Goal: Information Seeking & Learning: Find specific fact

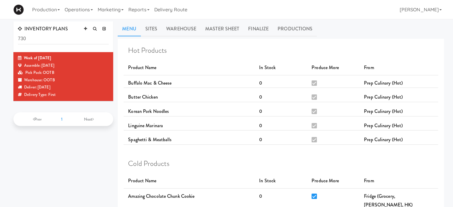
click at [345, 14] on div "Production Menus Manufacturers Inventory Plans Routing Deliveries Delivery Plan…" at bounding box center [226, 9] width 427 height 19
click at [82, 10] on link "Operations" at bounding box center [78, 9] width 33 height 19
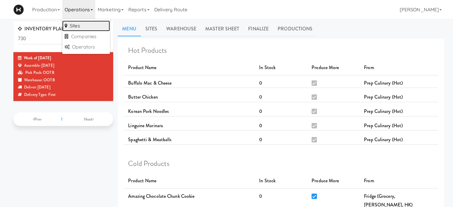
click at [81, 24] on link "Sites" at bounding box center [86, 26] width 48 height 11
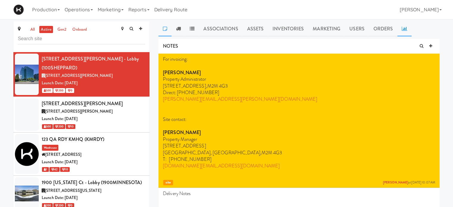
click at [404, 29] on icon at bounding box center [404, 28] width 5 height 5
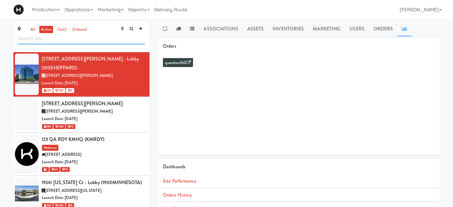
click at [108, 40] on input "text" at bounding box center [81, 38] width 127 height 11
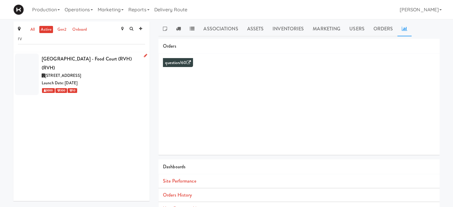
click at [114, 91] on div "3000 300 10" at bounding box center [93, 90] width 103 height 7
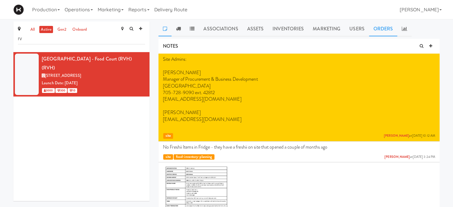
click at [385, 31] on link "Orders" at bounding box center [383, 28] width 29 height 15
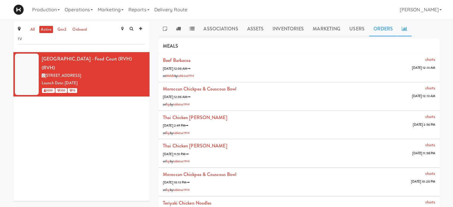
click at [402, 30] on icon at bounding box center [404, 28] width 5 height 5
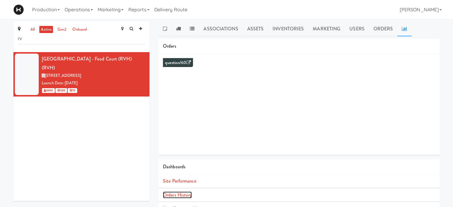
click at [178, 195] on link "Orders History" at bounding box center [177, 195] width 29 height 7
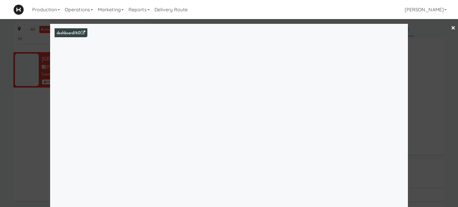
click at [451, 29] on link "×" at bounding box center [453, 28] width 5 height 18
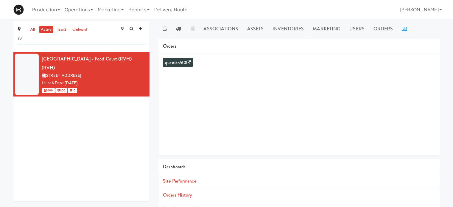
click at [72, 41] on input "rv" at bounding box center [81, 38] width 127 height 11
type input "r"
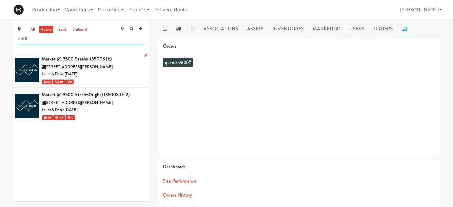
type input "3500"
click at [114, 75] on div "Launch Date: Nov 07, 2022" at bounding box center [93, 74] width 103 height 7
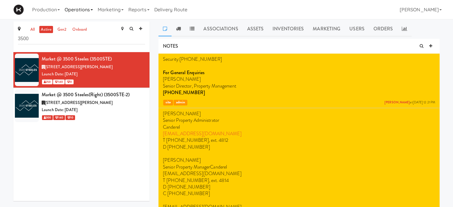
click at [95, 13] on link "Operations" at bounding box center [78, 9] width 33 height 19
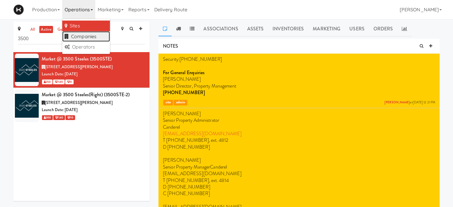
click at [92, 34] on link "Companies" at bounding box center [86, 36] width 48 height 11
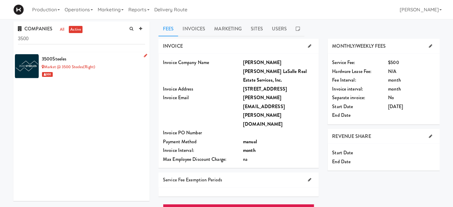
click at [110, 67] on div "Market @ 3500 Steeles(Right)" at bounding box center [93, 66] width 103 height 7
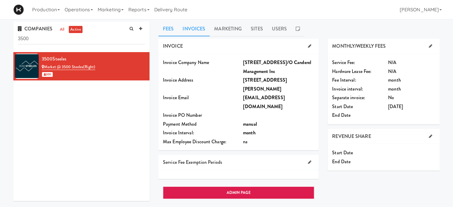
click at [188, 26] on link "Invoices" at bounding box center [194, 28] width 32 height 15
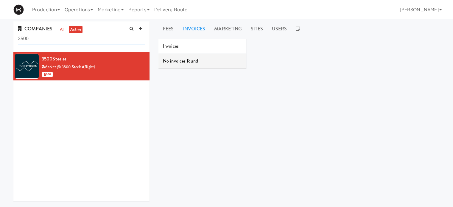
click at [38, 41] on input "3500" at bounding box center [81, 38] width 127 height 11
click at [63, 31] on link "all" at bounding box center [61, 29] width 7 height 7
click at [43, 37] on input "3500" at bounding box center [81, 38] width 127 height 11
type input "3"
type input "s"
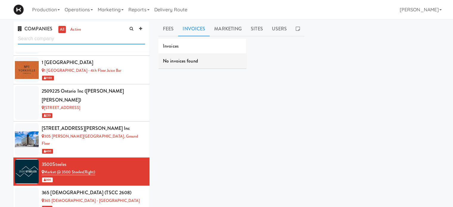
scroll to position [83, 0]
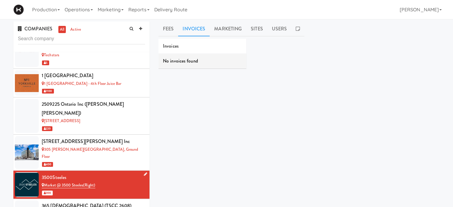
click at [124, 189] on div "300" at bounding box center [93, 192] width 103 height 7
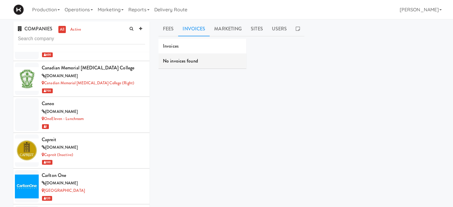
scroll to position [0, 0]
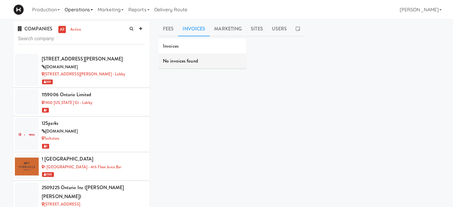
click at [92, 13] on link "Operations" at bounding box center [78, 9] width 33 height 19
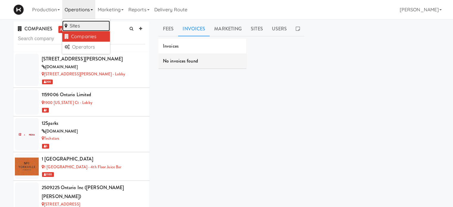
click at [87, 26] on link "Sites" at bounding box center [86, 26] width 48 height 11
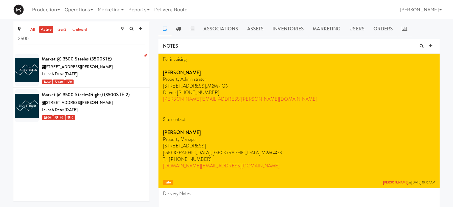
type input "3500"
click at [116, 68] on div "3500 Steeles Ave E, Markham ON" at bounding box center [93, 66] width 103 height 7
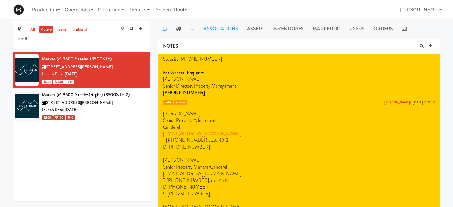
click at [223, 33] on link "Associations" at bounding box center [221, 28] width 44 height 15
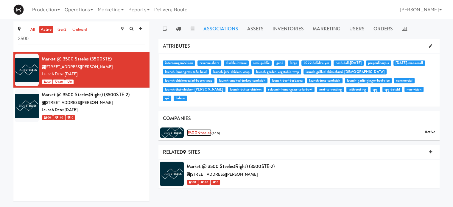
click at [201, 129] on link "3500Steeles" at bounding box center [199, 132] width 25 height 7
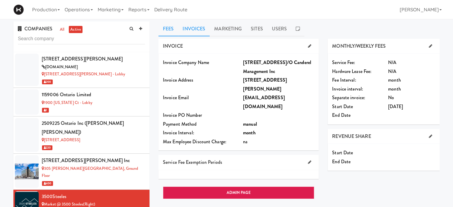
click at [194, 27] on link "Invoices" at bounding box center [194, 28] width 32 height 15
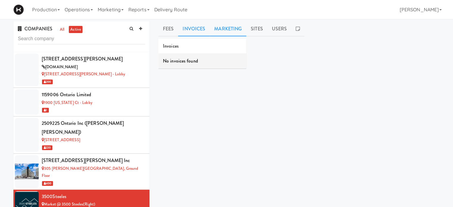
click at [224, 28] on link "Marketing" at bounding box center [228, 28] width 37 height 15
click at [255, 27] on link "Sites" at bounding box center [257, 28] width 21 height 15
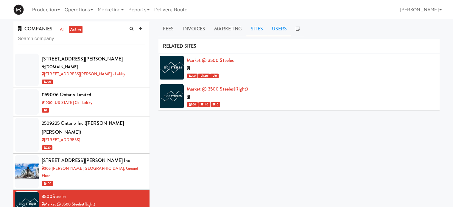
click at [281, 27] on link "Users" at bounding box center [280, 28] width 24 height 15
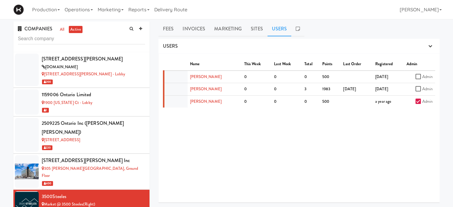
click at [320, 129] on div "Name This Week Last Week Total Points Last Order Registered Admin Archie Mcpher…" at bounding box center [299, 128] width 281 height 149
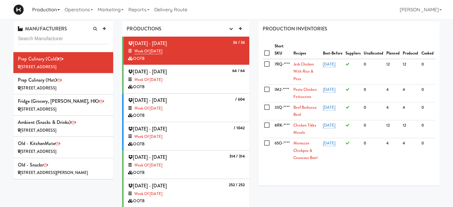
click at [57, 11] on link "Production" at bounding box center [46, 9] width 32 height 19
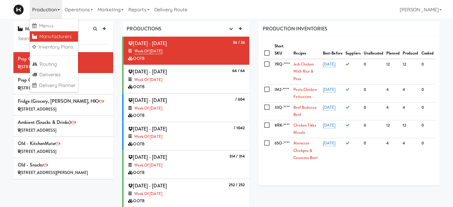
click at [249, 5] on div "Production Menus Manufacturers Inventory Plans Routing Deliveries Delivery Plan…" at bounding box center [226, 9] width 427 height 19
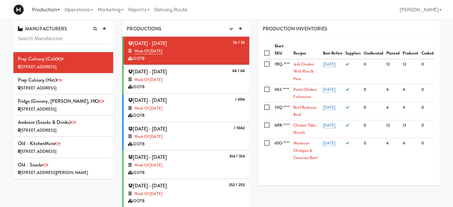
click at [51, 11] on link "Production" at bounding box center [46, 9] width 32 height 19
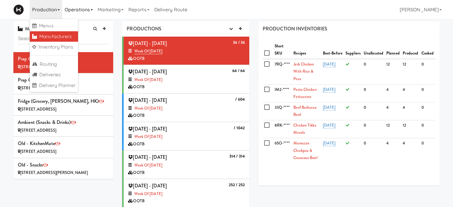
click at [85, 9] on link "Operations" at bounding box center [78, 9] width 33 height 19
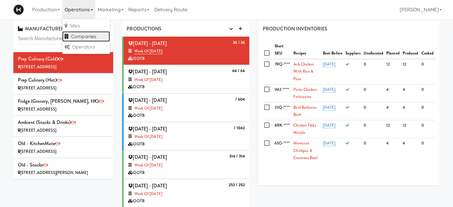
click at [86, 38] on link "Companies" at bounding box center [86, 36] width 48 height 11
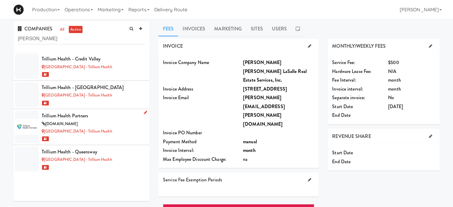
type input "trilli"
click at [107, 121] on div "thp.ca" at bounding box center [93, 123] width 103 height 7
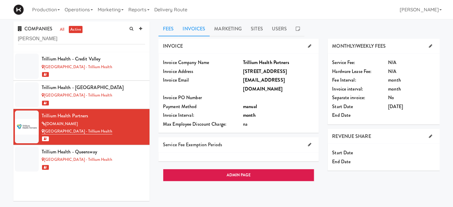
click at [197, 28] on link "Invoices" at bounding box center [194, 28] width 32 height 15
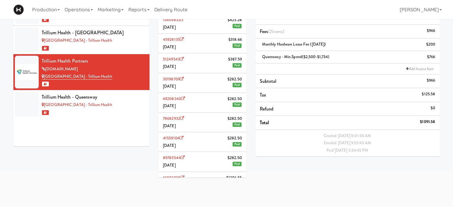
scroll to position [96, 0]
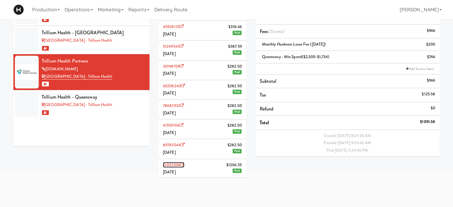
click at [184, 163] on icon at bounding box center [183, 165] width 4 height 4
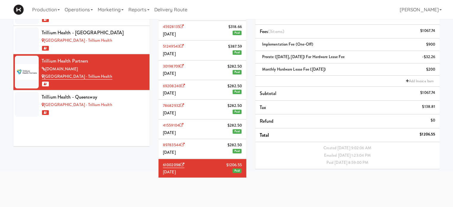
click at [199, 148] on li "89783544 $282.50 April 2023 Paid" at bounding box center [203, 149] width 88 height 20
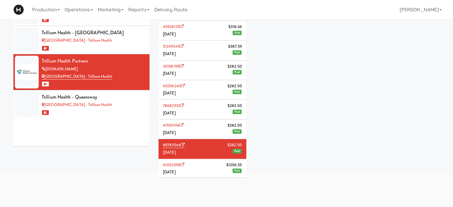
click at [199, 148] on li "89783544 $282.50 April 2023 Paid" at bounding box center [203, 149] width 88 height 20
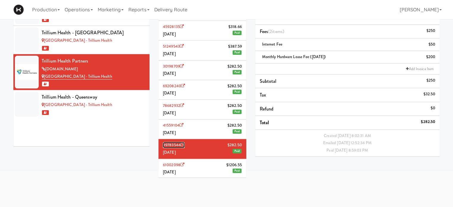
click at [183, 143] on icon at bounding box center [183, 145] width 4 height 4
click at [181, 123] on icon at bounding box center [182, 125] width 4 height 4
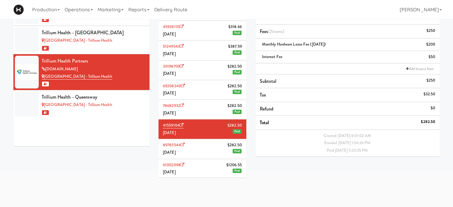
click at [195, 113] on li "78682932 $282.50 June 2023 Paid" at bounding box center [203, 110] width 88 height 20
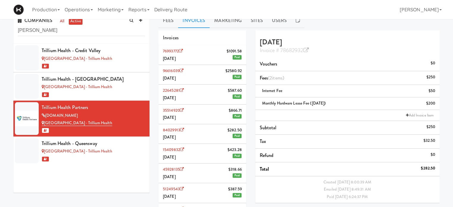
click at [197, 62] on li "76993772 $1091.58 April 2024 Paid" at bounding box center [203, 55] width 88 height 20
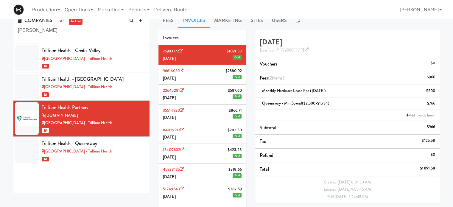
click at [206, 77] on li "96616039 $2580.92 March 2024 Paid" at bounding box center [203, 75] width 88 height 20
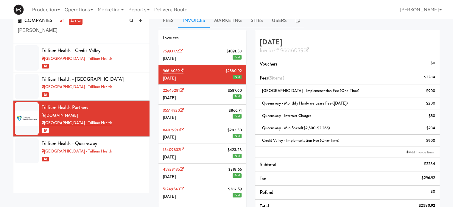
click at [201, 96] on li "22645281 $587.60 February 2024 Paid" at bounding box center [203, 95] width 88 height 20
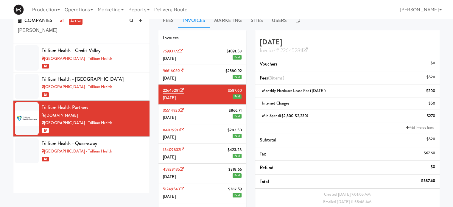
click at [203, 114] on li "35514920 $866.71 January 2024 Paid" at bounding box center [203, 115] width 88 height 20
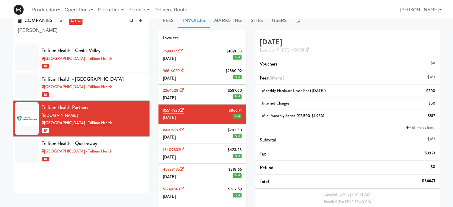
click at [207, 97] on li "22645281 $587.60 February 2024 Paid" at bounding box center [203, 95] width 88 height 20
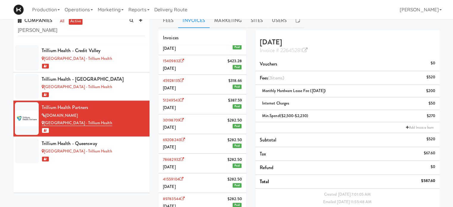
scroll to position [96, 0]
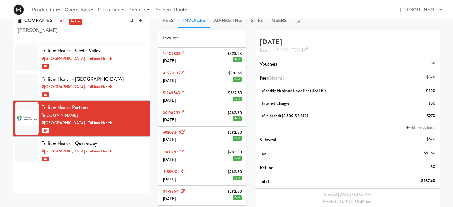
click at [202, 153] on li "78682932 $282.50 June 2023 Paid" at bounding box center [203, 156] width 88 height 20
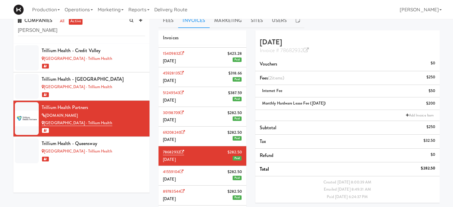
click at [209, 138] on li "69208240 $282.50 July 2023 Paid" at bounding box center [203, 137] width 88 height 20
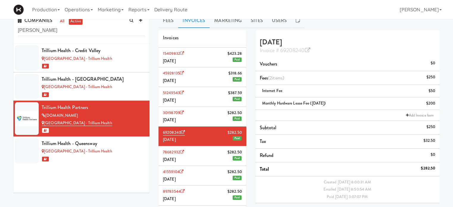
click at [208, 118] on li "30198709 $282.50 August 2023 Paid" at bounding box center [203, 117] width 88 height 20
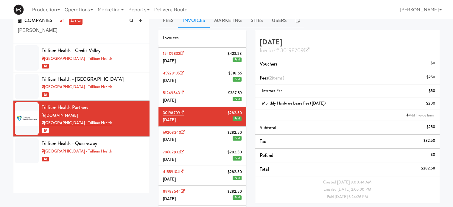
click at [206, 81] on li "45928135 $318.66 October 2023 Paid" at bounding box center [203, 77] width 88 height 20
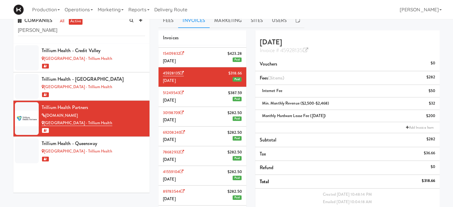
click at [207, 92] on li "51249543 $387.59 September 2023 Paid" at bounding box center [203, 97] width 88 height 20
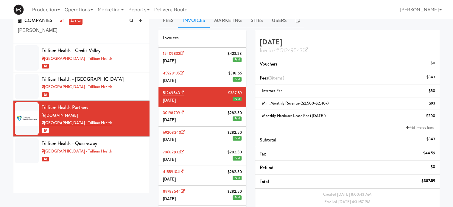
click at [208, 114] on li "30198709 $282.50 August 2023 Paid" at bounding box center [203, 117] width 88 height 20
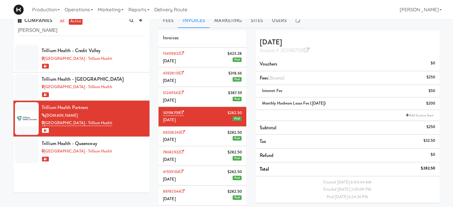
scroll to position [96, 0]
click at [176, 157] on span "June 2023" at bounding box center [169, 160] width 13 height 6
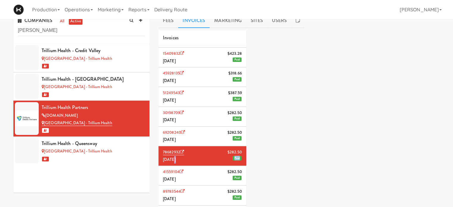
click at [176, 157] on span "June 2023" at bounding box center [169, 160] width 13 height 6
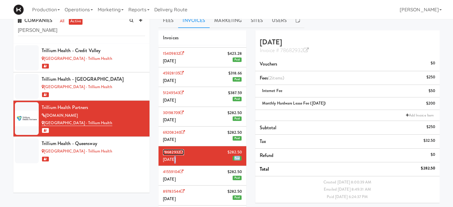
click at [183, 150] on icon at bounding box center [182, 152] width 4 height 4
click at [184, 132] on icon at bounding box center [183, 133] width 4 height 4
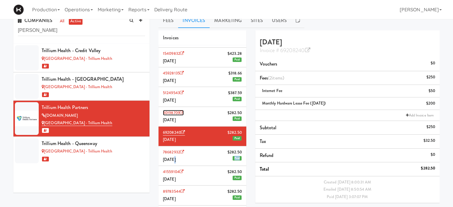
click at [184, 111] on icon at bounding box center [182, 113] width 4 height 4
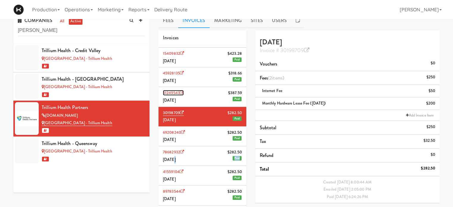
click at [182, 92] on icon at bounding box center [182, 93] width 4 height 4
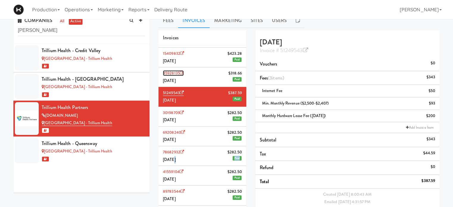
click at [184, 71] on icon at bounding box center [182, 73] width 4 height 4
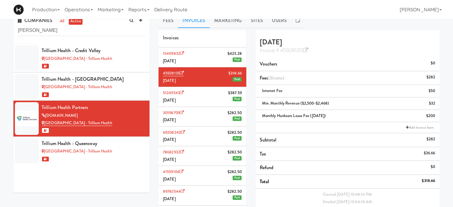
click at [214, 58] on li "15409832 $423.28 November 2023 Paid" at bounding box center [203, 58] width 88 height 20
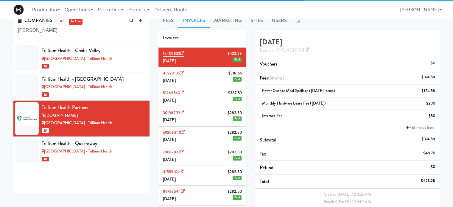
click at [214, 58] on li "15409832 $423.28 November 2023 Paid" at bounding box center [203, 58] width 88 height 20
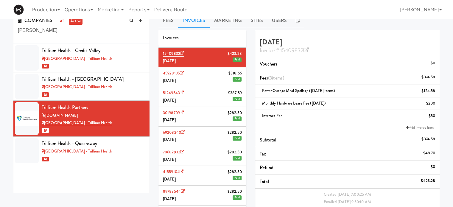
scroll to position [96, 0]
click at [211, 60] on li "15409832 $423.28 November 2023 Paid" at bounding box center [203, 58] width 88 height 20
click at [183, 51] on link "15409832" at bounding box center [173, 54] width 21 height 6
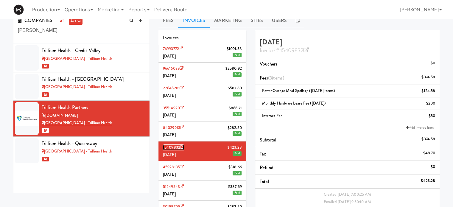
scroll to position [0, 0]
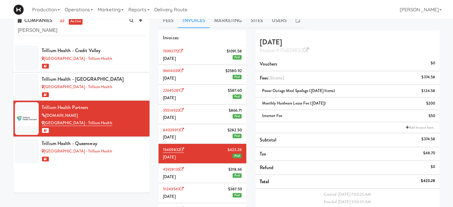
click at [208, 134] on li "84029913 $282.50 December 2023 Paid" at bounding box center [203, 134] width 88 height 20
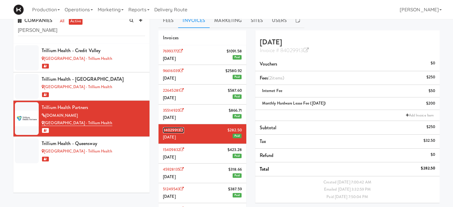
click at [182, 128] on icon at bounding box center [182, 130] width 4 height 4
click at [184, 108] on icon at bounding box center [182, 110] width 4 height 4
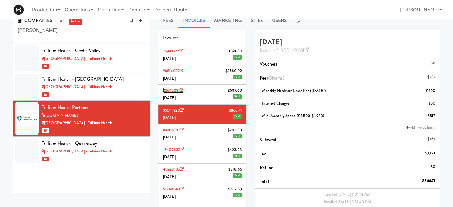
click at [184, 90] on icon at bounding box center [182, 91] width 4 height 4
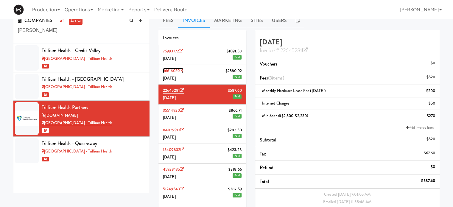
click at [183, 71] on icon at bounding box center [182, 71] width 4 height 4
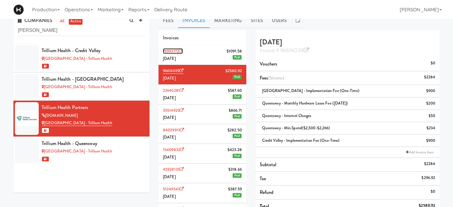
click at [183, 50] on icon at bounding box center [181, 51] width 4 height 4
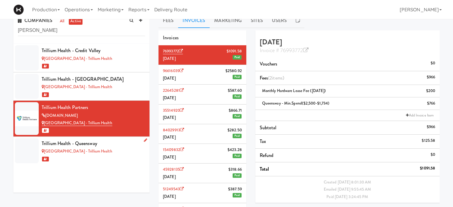
click at [125, 146] on div "Trillium Health - Queensway" at bounding box center [93, 143] width 103 height 9
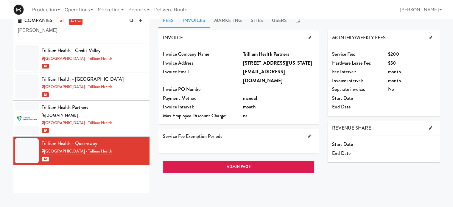
click at [196, 21] on link "Invoices" at bounding box center [194, 20] width 32 height 15
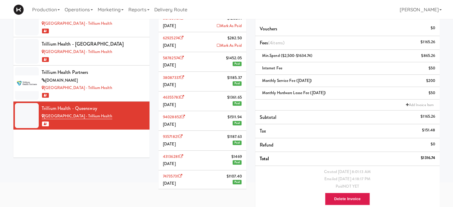
scroll to position [46, 0]
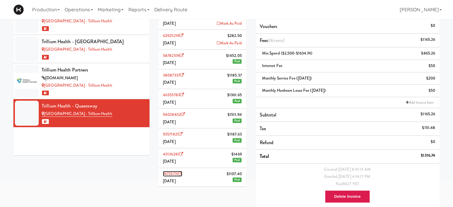
click at [182, 173] on icon at bounding box center [181, 174] width 4 height 4
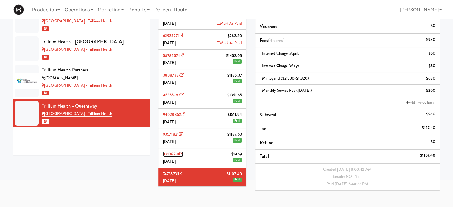
click at [182, 152] on icon at bounding box center [181, 154] width 4 height 4
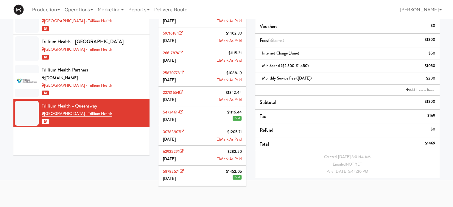
scroll to position [116, 0]
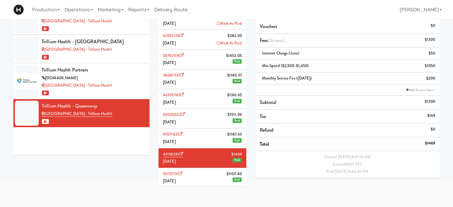
click at [206, 135] on li "93571821 $1187.63 [DATE] Paid" at bounding box center [203, 138] width 88 height 20
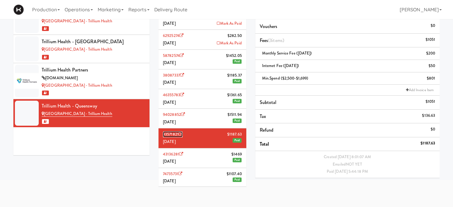
click at [182, 132] on icon at bounding box center [181, 134] width 4 height 4
click at [182, 113] on icon at bounding box center [183, 115] width 4 height 4
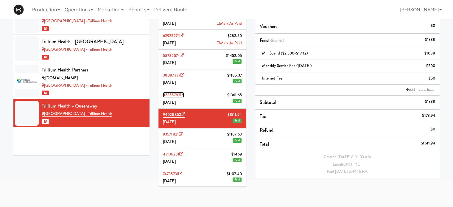
click at [184, 93] on icon at bounding box center [182, 95] width 4 height 4
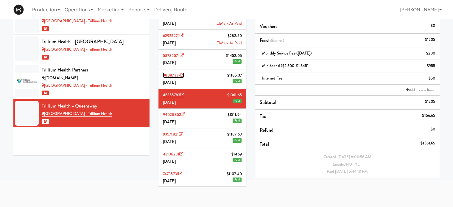
click at [183, 73] on icon at bounding box center [182, 75] width 4 height 4
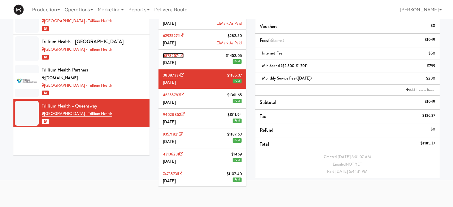
click at [182, 54] on icon at bounding box center [182, 56] width 4 height 4
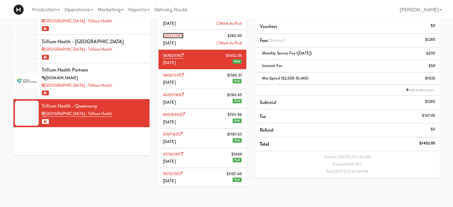
click at [184, 33] on link "62925274" at bounding box center [173, 36] width 21 height 6
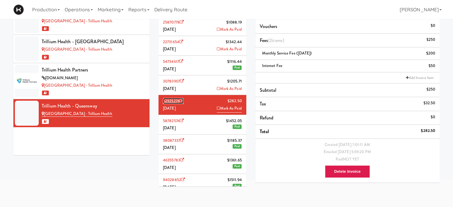
scroll to position [50, 0]
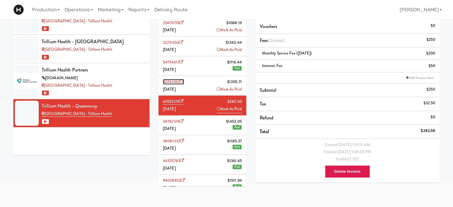
click at [184, 80] on icon at bounding box center [182, 82] width 4 height 4
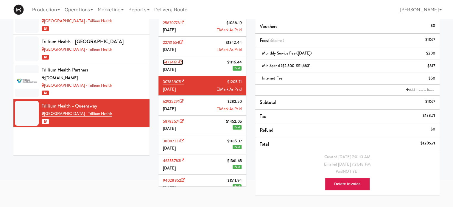
click at [183, 62] on icon at bounding box center [181, 62] width 4 height 4
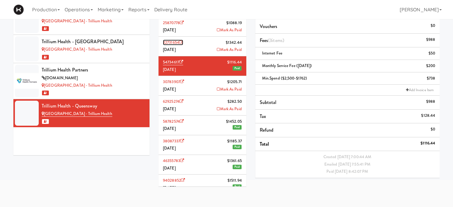
click at [182, 41] on icon at bounding box center [181, 43] width 4 height 4
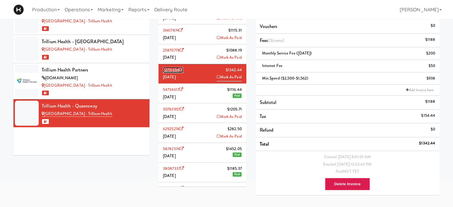
scroll to position [21, 0]
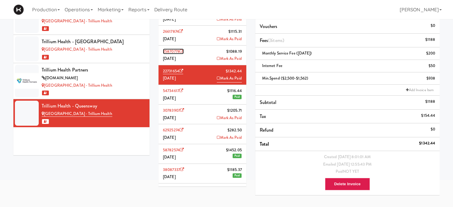
click at [184, 51] on icon at bounding box center [182, 51] width 4 height 4
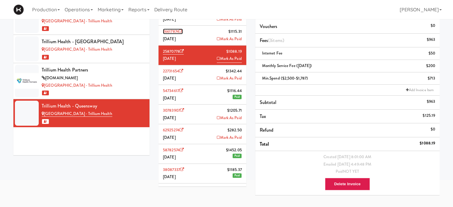
click at [183, 31] on icon at bounding box center [181, 32] width 4 height 4
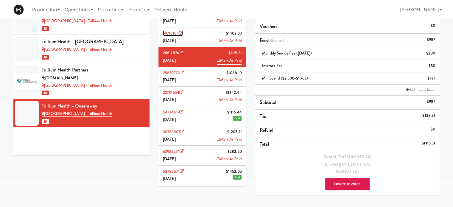
click at [181, 33] on icon at bounding box center [181, 33] width 4 height 4
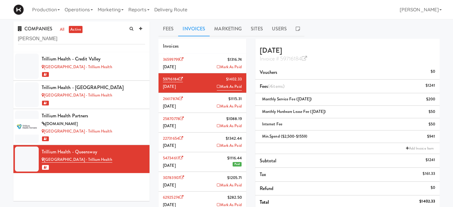
click at [200, 67] on li "36599799 $1316.74 July 2025 Mark As Paid" at bounding box center [203, 64] width 88 height 20
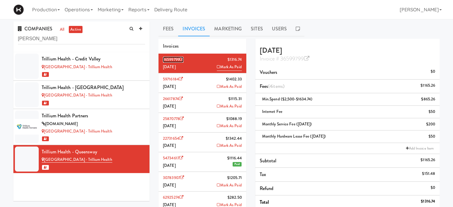
click at [184, 57] on link "36599799" at bounding box center [173, 60] width 21 height 6
click at [115, 73] on div "1" at bounding box center [93, 74] width 103 height 7
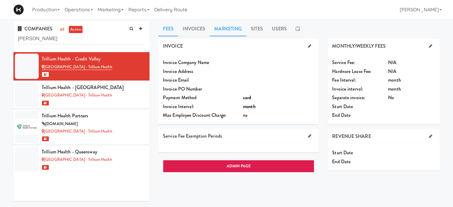
click at [229, 27] on link "Marketing" at bounding box center [228, 28] width 37 height 15
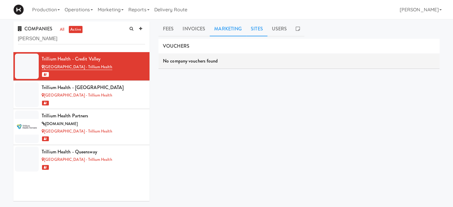
click at [258, 27] on link "Sites" at bounding box center [257, 28] width 21 height 15
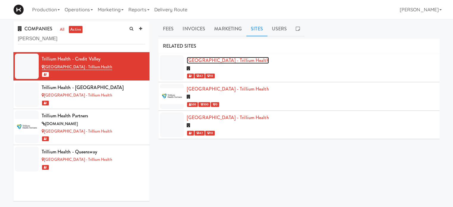
click at [222, 61] on link "[GEOGRAPHIC_DATA] - Trillium Health" at bounding box center [228, 60] width 82 height 7
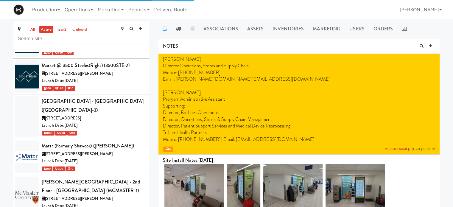
scroll to position [2176, 0]
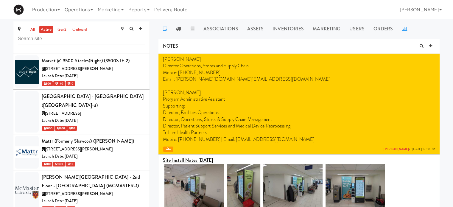
click at [402, 28] on icon at bounding box center [404, 28] width 5 height 5
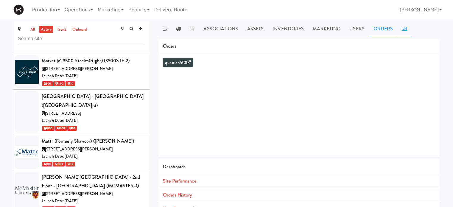
click at [382, 33] on link "Orders" at bounding box center [383, 28] width 29 height 15
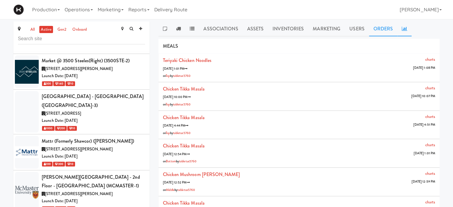
click at [402, 30] on icon at bounding box center [404, 28] width 5 height 5
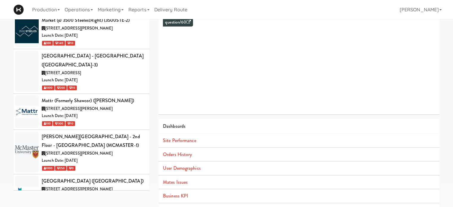
scroll to position [54, 0]
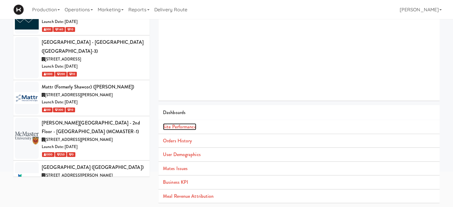
click at [190, 128] on link "Site Performance" at bounding box center [179, 126] width 33 height 7
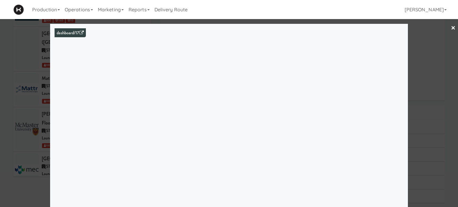
click at [451, 27] on link "×" at bounding box center [453, 28] width 5 height 18
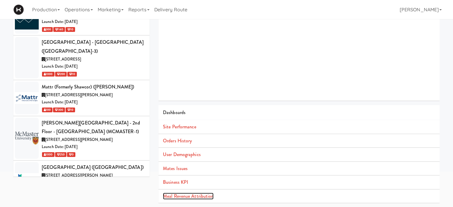
click at [179, 196] on link "Meal Revenue Attribution" at bounding box center [188, 196] width 51 height 7
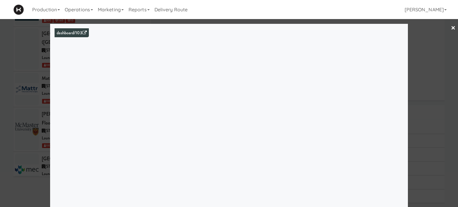
click at [451, 28] on link "×" at bounding box center [453, 28] width 5 height 18
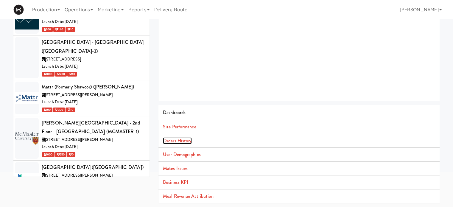
click at [185, 142] on link "Orders History" at bounding box center [177, 140] width 29 height 7
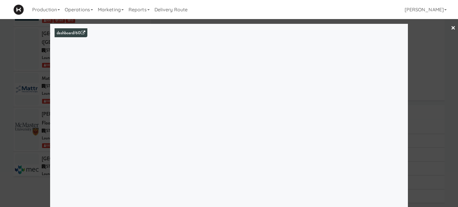
click at [451, 25] on link "×" at bounding box center [453, 28] width 5 height 18
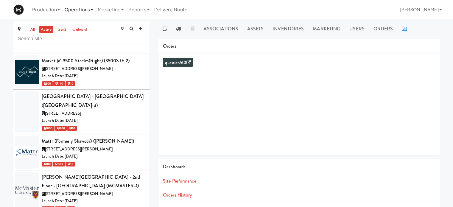
click at [83, 13] on link "Operations" at bounding box center [78, 9] width 33 height 19
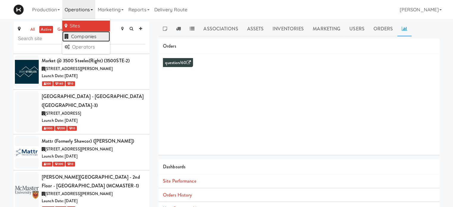
click at [89, 34] on link "Companies" at bounding box center [86, 36] width 48 height 11
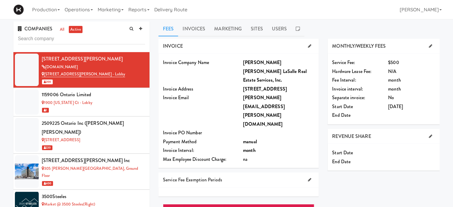
click at [68, 38] on input "text" at bounding box center [81, 38] width 127 height 11
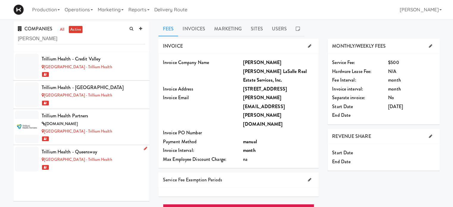
type input "trilli"
click at [128, 156] on div "[GEOGRAPHIC_DATA] - Trillium Health" at bounding box center [93, 159] width 103 height 7
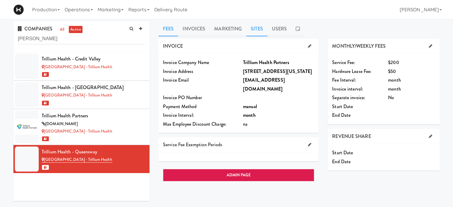
click at [254, 30] on link "Sites" at bounding box center [257, 28] width 21 height 15
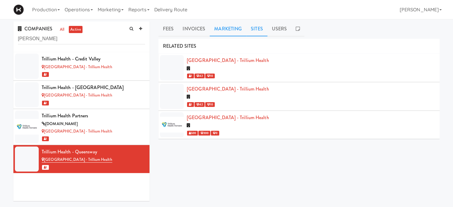
click at [235, 28] on link "Marketing" at bounding box center [228, 28] width 37 height 15
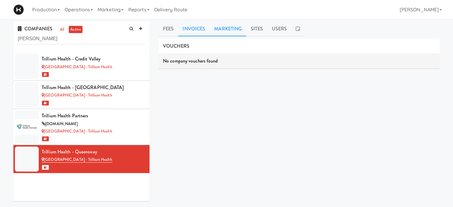
click at [187, 31] on link "Invoices" at bounding box center [194, 28] width 32 height 15
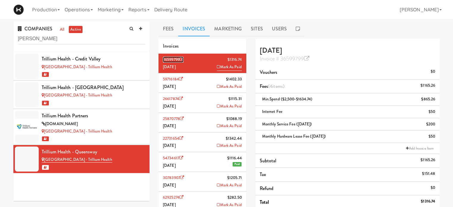
click at [183, 58] on icon at bounding box center [182, 60] width 4 height 4
click at [49, 10] on link "Production" at bounding box center [46, 9] width 32 height 19
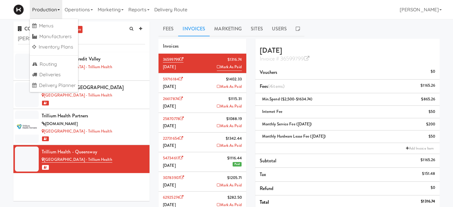
click at [49, 10] on link "Production" at bounding box center [46, 9] width 32 height 19
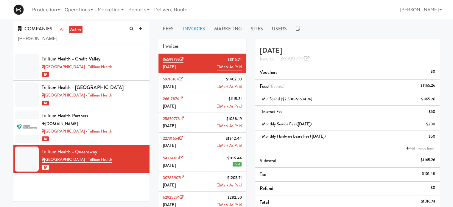
click at [236, 13] on div "Production Menus Manufacturers Inventory Plans Routing Deliveries Delivery Plan…" at bounding box center [226, 9] width 427 height 19
click at [78, 55] on div "Trillium Health - Credit Valley" at bounding box center [93, 59] width 103 height 9
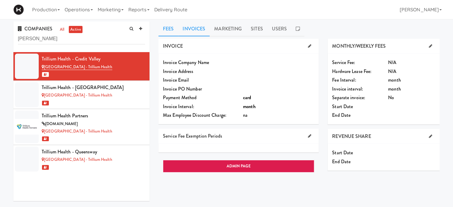
click at [202, 25] on link "Invoices" at bounding box center [194, 28] width 32 height 15
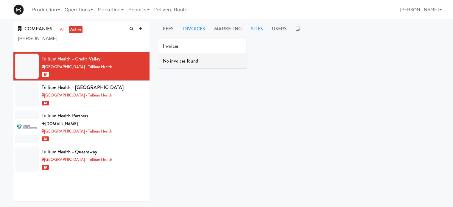
click at [254, 27] on link "Sites" at bounding box center [257, 28] width 21 height 15
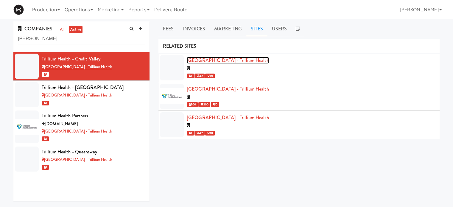
click at [235, 61] on link "[GEOGRAPHIC_DATA] - Trillium Health" at bounding box center [228, 60] width 82 height 7
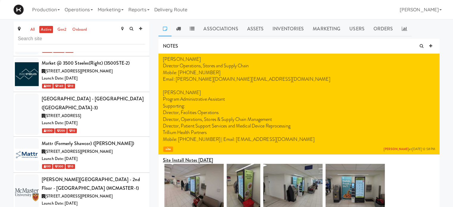
scroll to position [2176, 0]
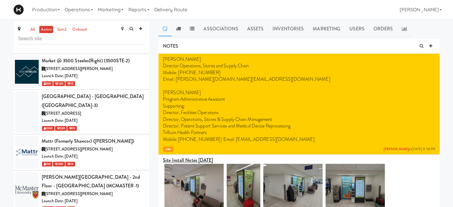
click at [108, 38] on input "text" at bounding box center [81, 38] width 127 height 11
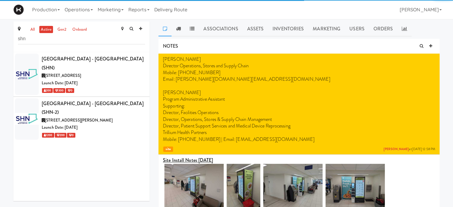
scroll to position [0, 0]
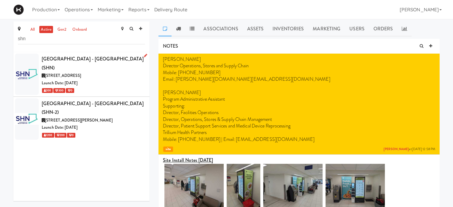
type input "shn"
click at [120, 72] on div "[GEOGRAPHIC_DATA] - [GEOGRAPHIC_DATA] (SHN)" at bounding box center [93, 64] width 103 height 18
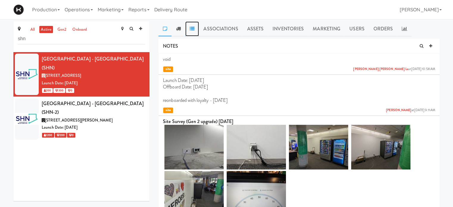
click at [193, 27] on icon at bounding box center [192, 28] width 5 height 5
click at [85, 9] on link "Operations" at bounding box center [78, 9] width 33 height 19
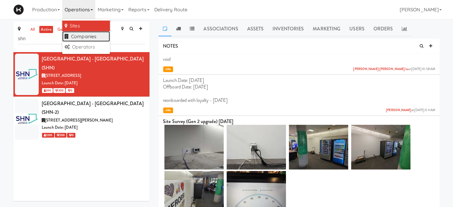
click at [87, 38] on link "Companies" at bounding box center [86, 36] width 48 height 11
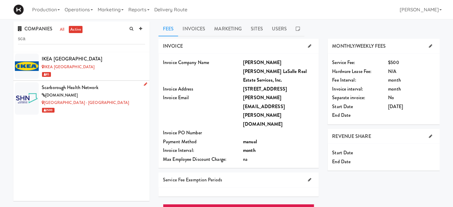
click at [126, 94] on div "[DOMAIN_NAME]" at bounding box center [93, 95] width 103 height 7
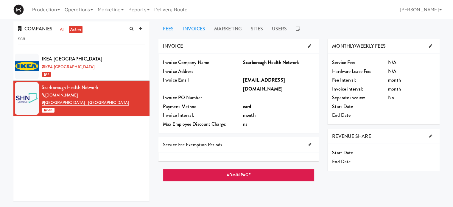
click at [189, 27] on link "Invoices" at bounding box center [194, 28] width 32 height 15
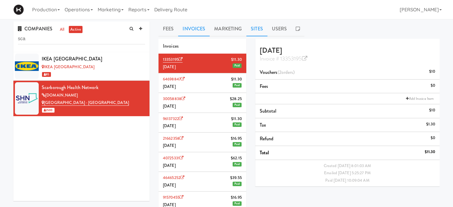
click at [260, 30] on link "Sites" at bounding box center [257, 28] width 21 height 15
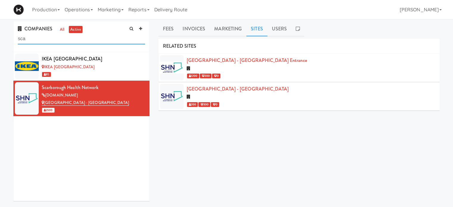
click at [42, 38] on input "sca" at bounding box center [81, 38] width 127 height 11
type input "s"
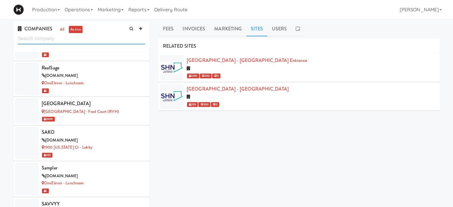
scroll to position [3238, 0]
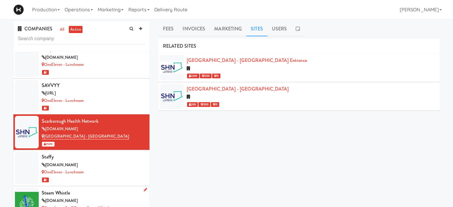
click at [103, 189] on div "Steam Whistle" at bounding box center [93, 193] width 103 height 9
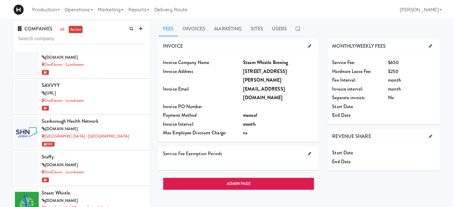
click at [266, 5] on div "Production Menus Manufacturers Inventory Plans Routing Deliveries Delivery Plan…" at bounding box center [226, 9] width 427 height 19
click at [199, 23] on link "Invoices" at bounding box center [194, 28] width 32 height 15
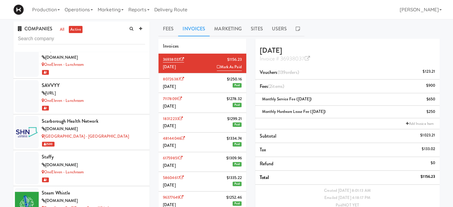
click at [269, 8] on div "Production Menus Manufacturers Inventory Plans Routing Deliveries Delivery Plan…" at bounding box center [226, 9] width 427 height 19
click at [236, 27] on link "Marketing" at bounding box center [228, 28] width 37 height 15
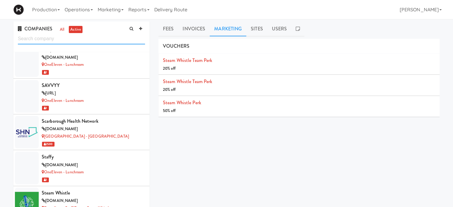
click at [66, 39] on input "text" at bounding box center [81, 38] width 127 height 11
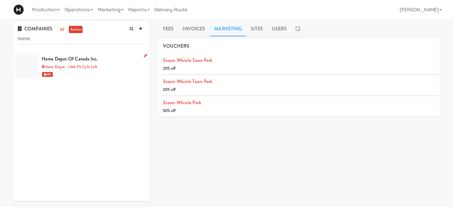
click at [115, 71] on div "600" at bounding box center [93, 74] width 103 height 7
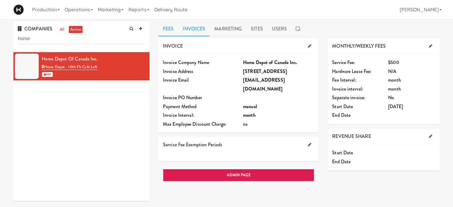
click at [190, 31] on link "Invoices" at bounding box center [194, 28] width 32 height 15
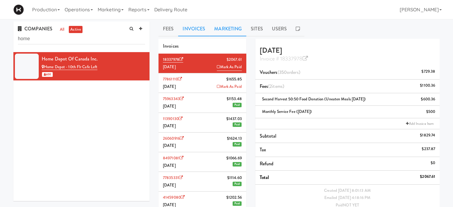
click at [224, 30] on link "Marketing" at bounding box center [228, 28] width 37 height 15
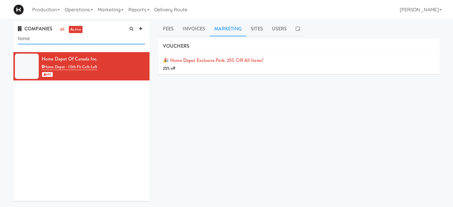
click at [37, 40] on input "home" at bounding box center [81, 38] width 127 height 11
type input "h"
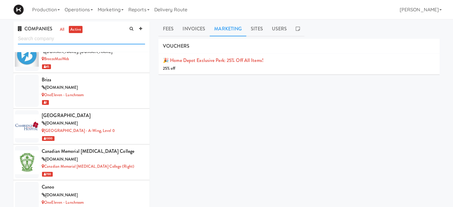
scroll to position [1902, 0]
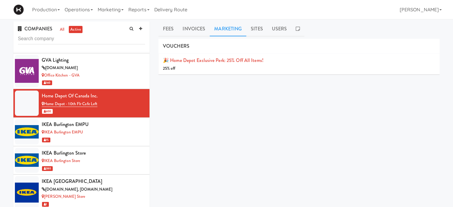
click at [312, 140] on div "INVOICE Invoice Company Name Home Depot of Canada Inc. Invoice Address [STREET_…" at bounding box center [299, 151] width 281 height 224
